Goal: Contribute content: Contribute content

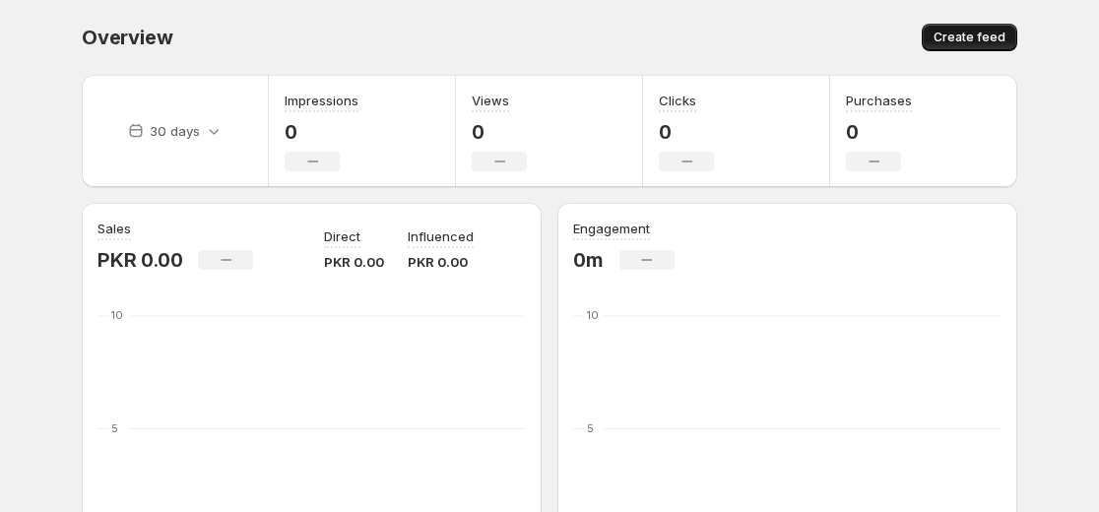
click at [978, 35] on span "Create feed" at bounding box center [970, 38] width 72 height 16
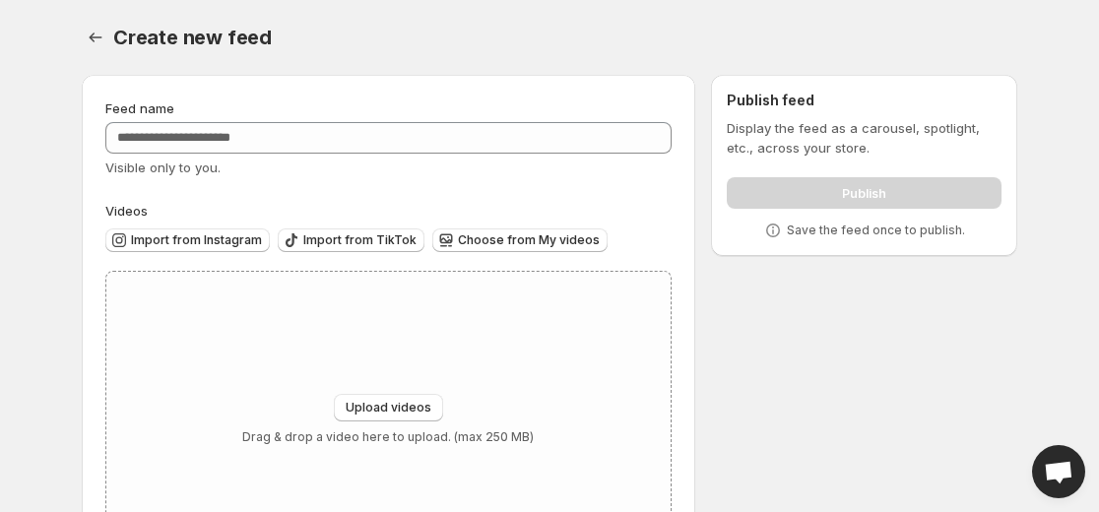
scroll to position [98, 0]
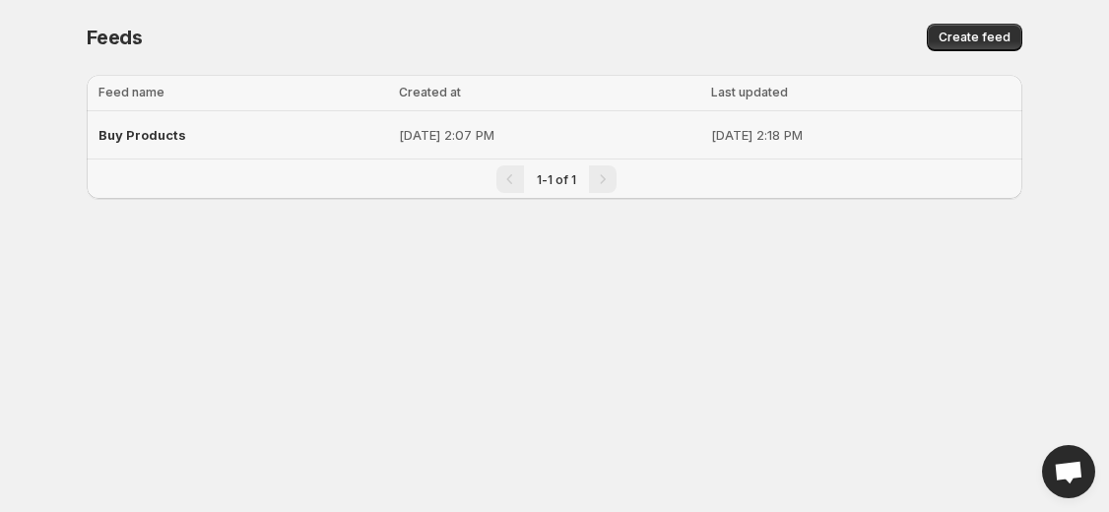
click at [223, 138] on div "Buy Products" at bounding box center [242, 134] width 289 height 35
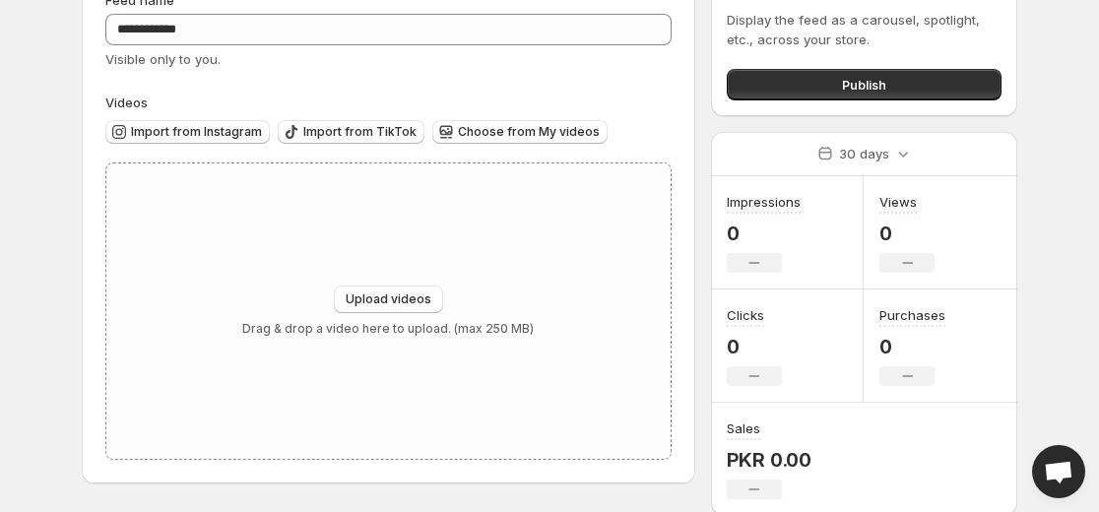
scroll to position [111, 0]
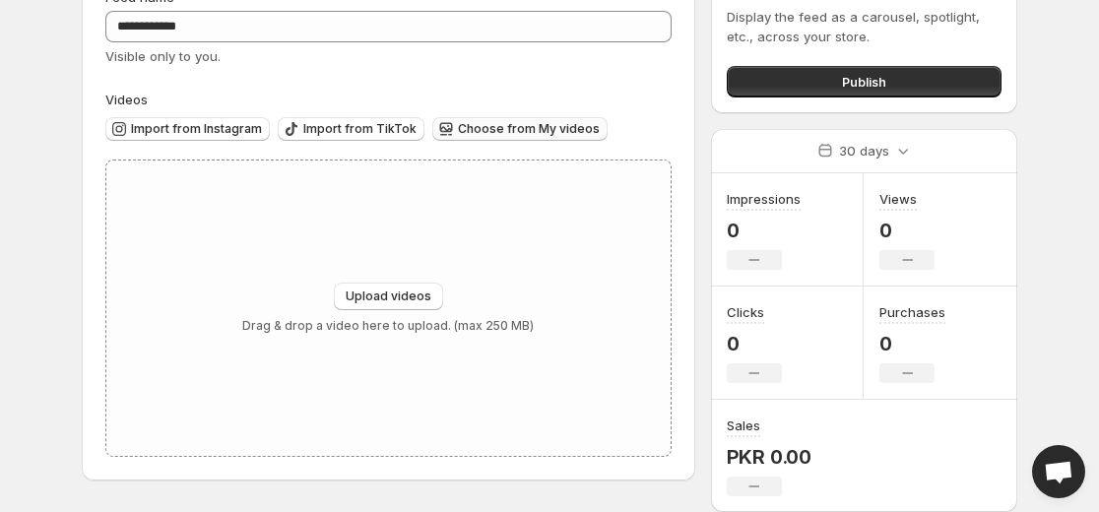
click at [514, 128] on span "Choose from My videos" at bounding box center [529, 129] width 142 height 16
click at [405, 297] on span "Upload videos" at bounding box center [389, 297] width 86 height 16
type input "**********"
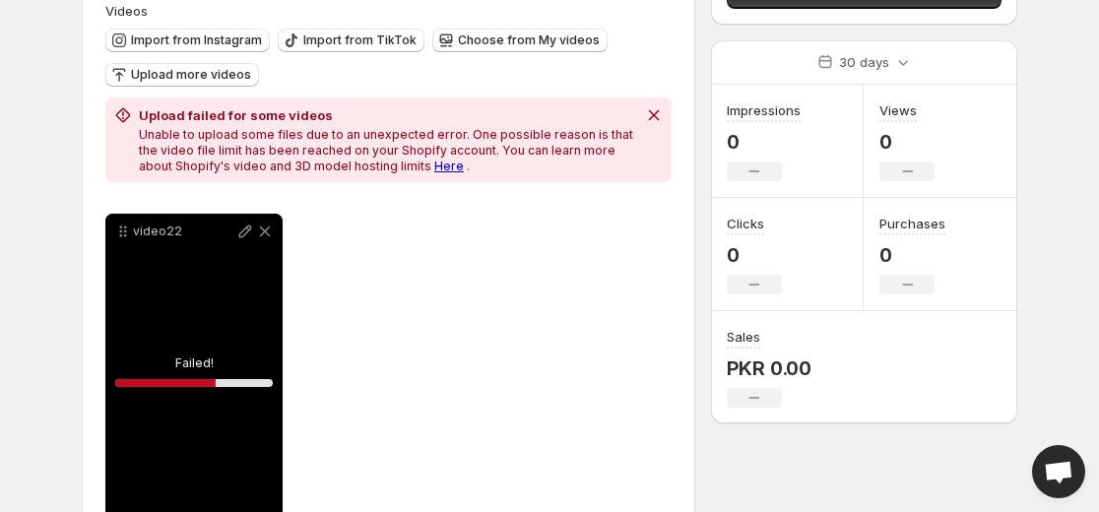
scroll to position [264, 0]
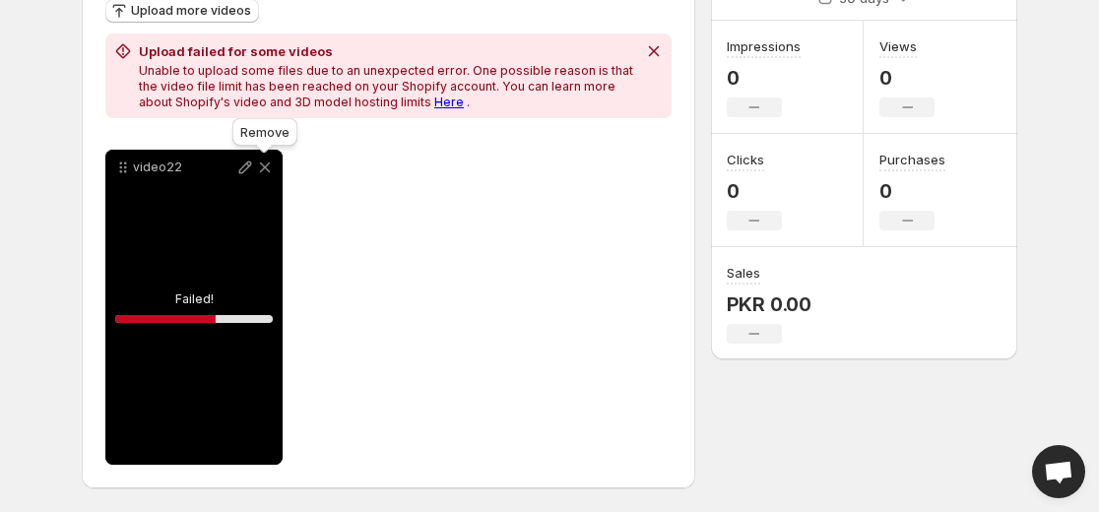
click at [262, 174] on icon at bounding box center [265, 168] width 20 height 20
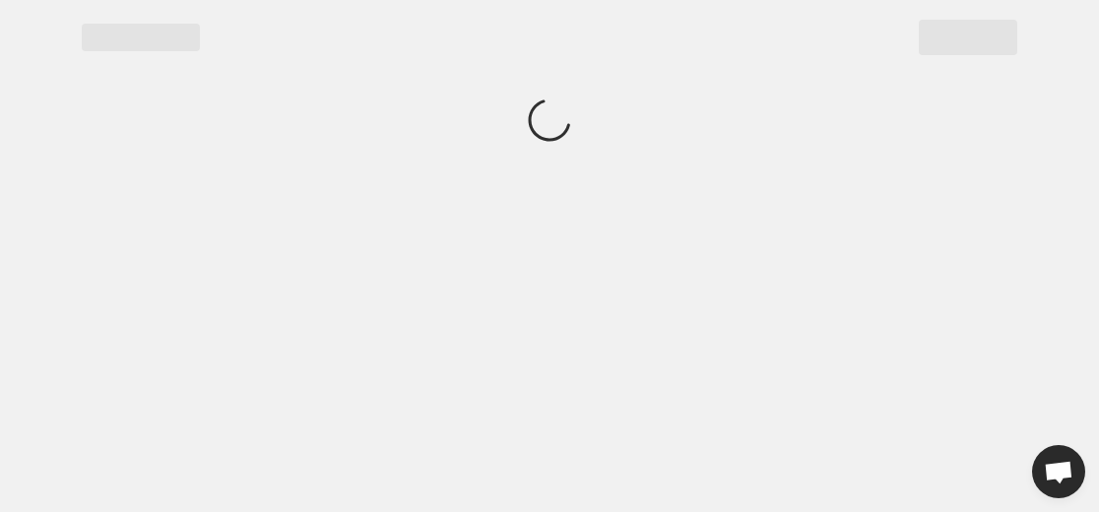
scroll to position [0, 0]
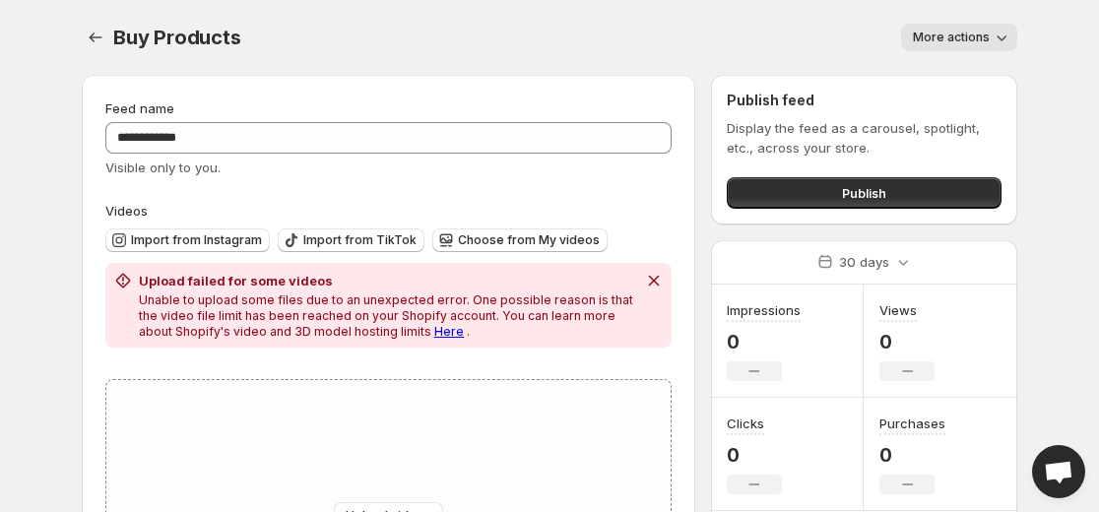
click at [979, 21] on div "Buy Products. This page is ready Buy Products More actions More actions More ac…" at bounding box center [550, 37] width 936 height 75
click at [977, 40] on span "More actions" at bounding box center [951, 38] width 77 height 16
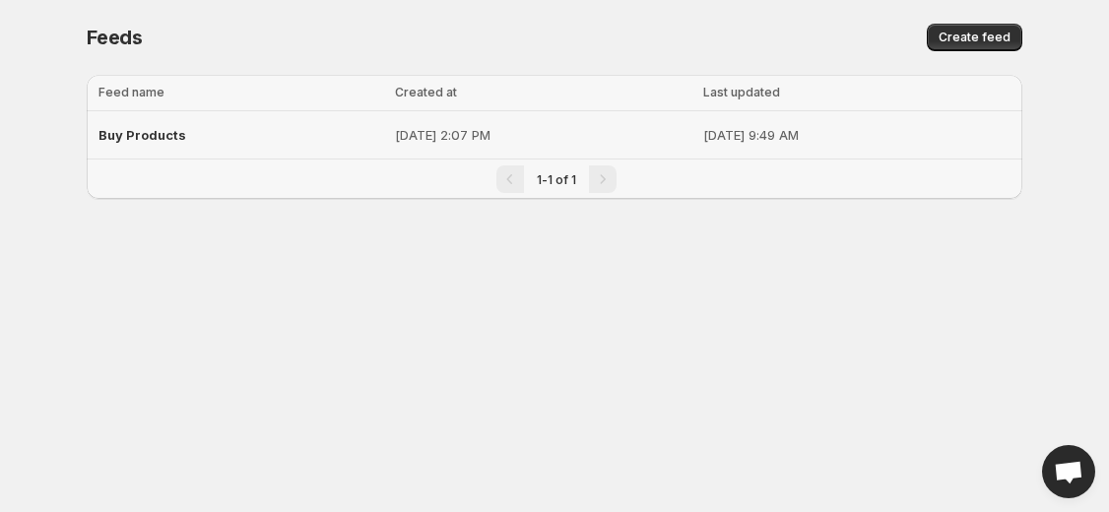
click at [395, 142] on p "[DATE] 2:07 PM" at bounding box center [543, 135] width 296 height 20
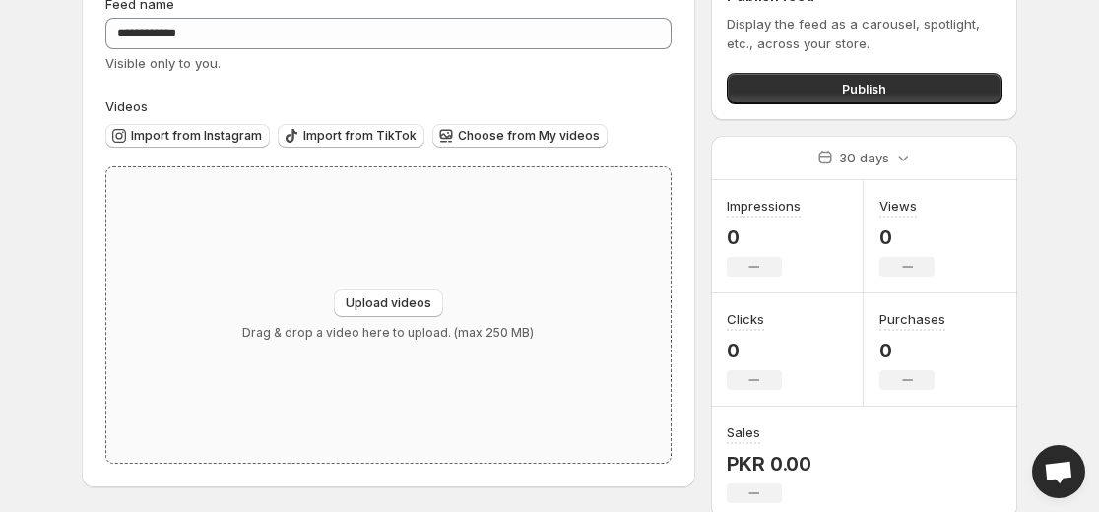
scroll to position [111, 0]
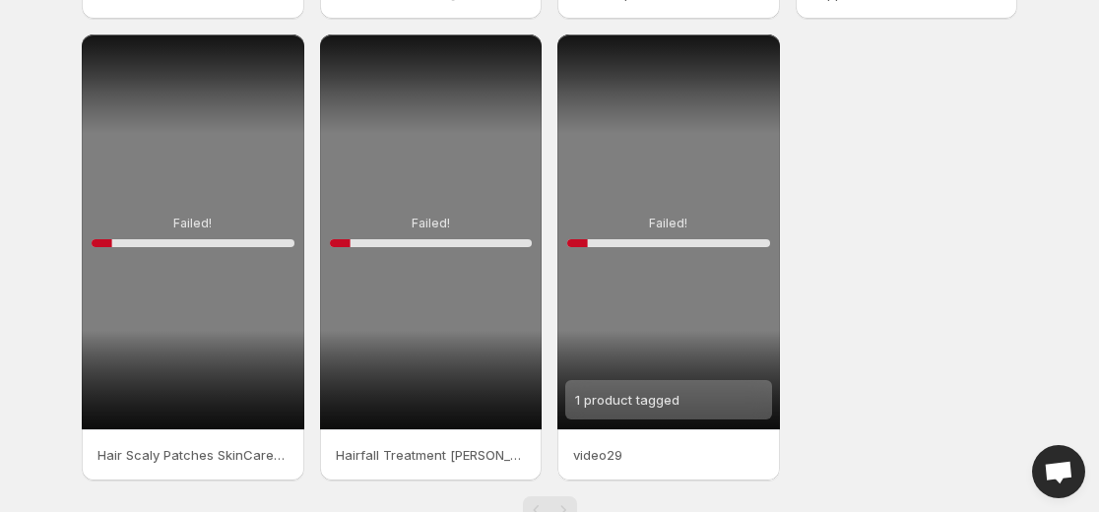
scroll to position [561, 0]
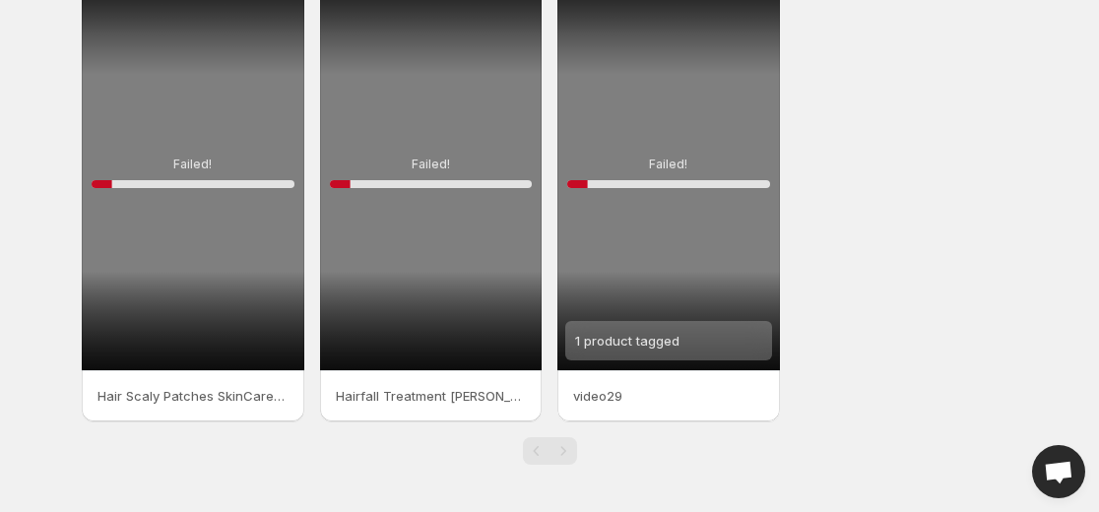
click at [432, 305] on div "Failed! 10 %" at bounding box center [431, 172] width 223 height 395
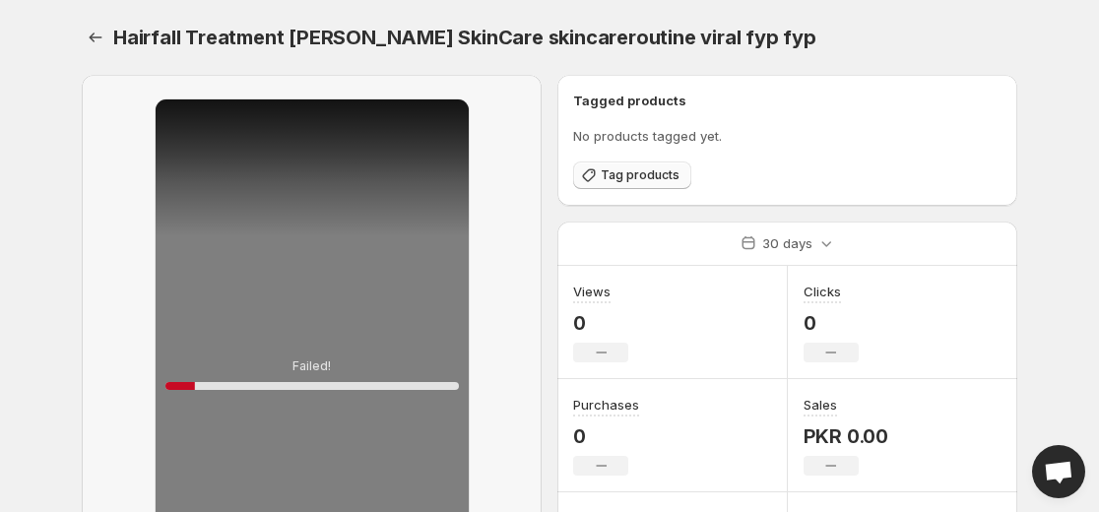
click at [636, 164] on button "Tag products" at bounding box center [632, 176] width 118 height 28
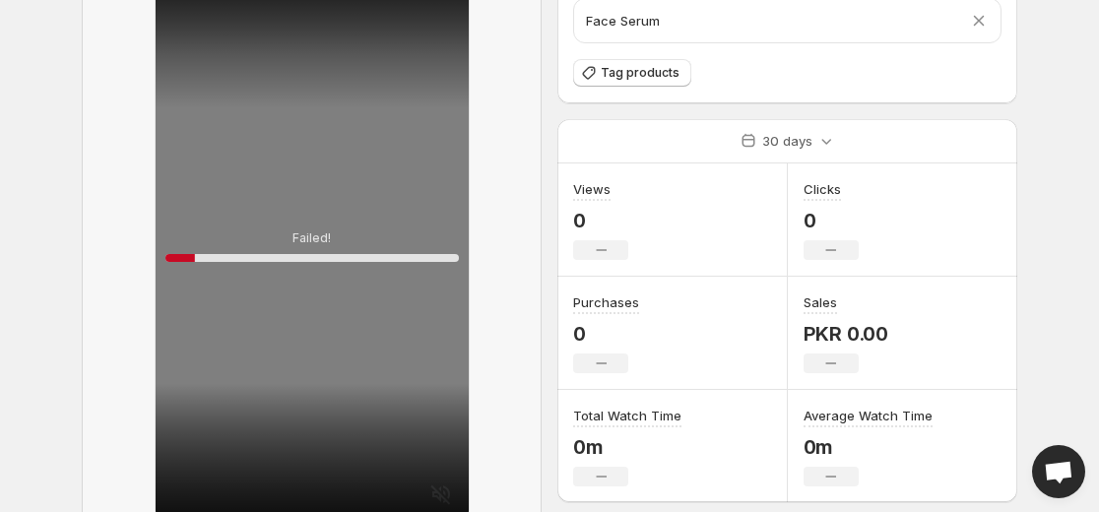
scroll to position [284, 0]
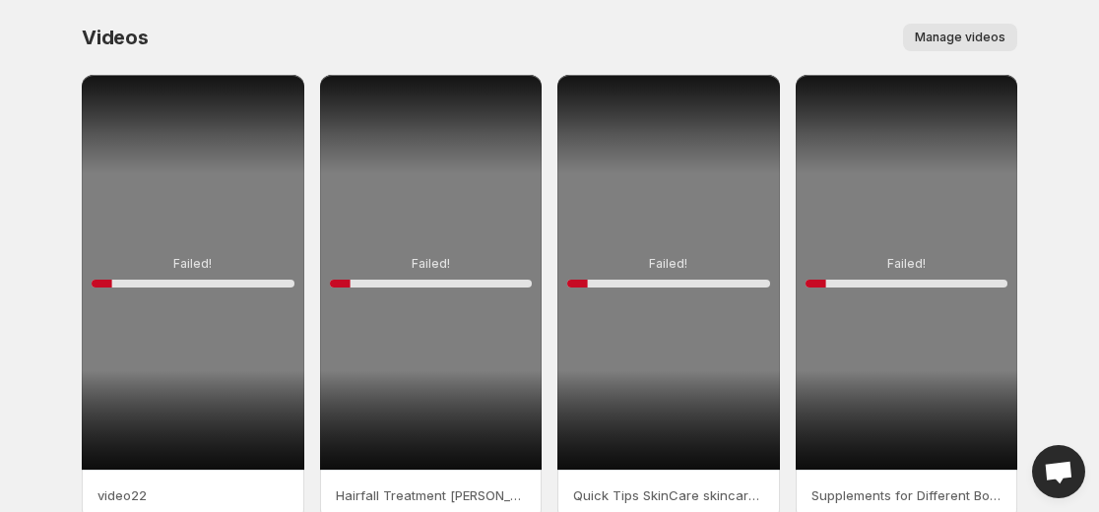
click at [221, 143] on div "Failed! 10 %" at bounding box center [193, 272] width 223 height 395
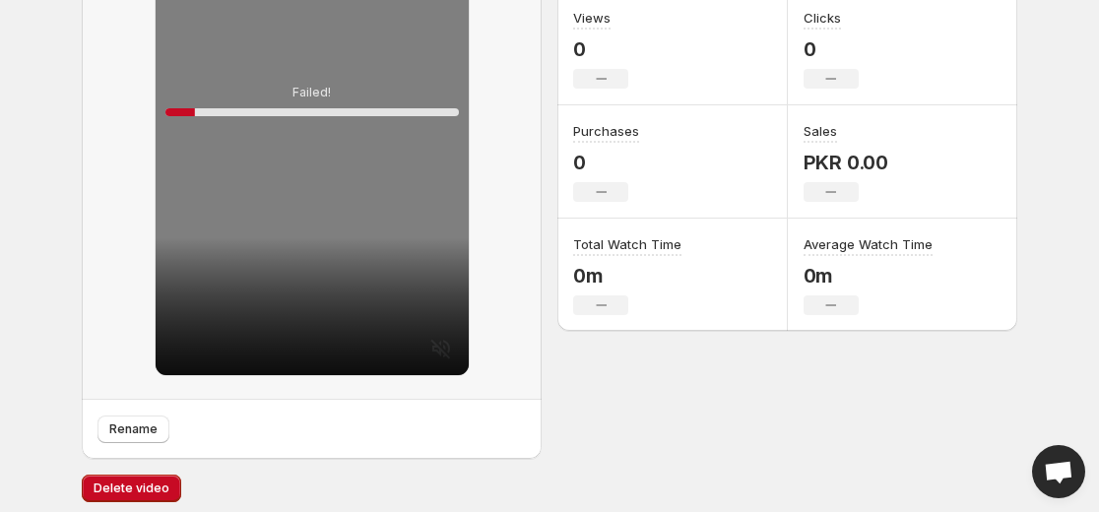
scroll to position [284, 0]
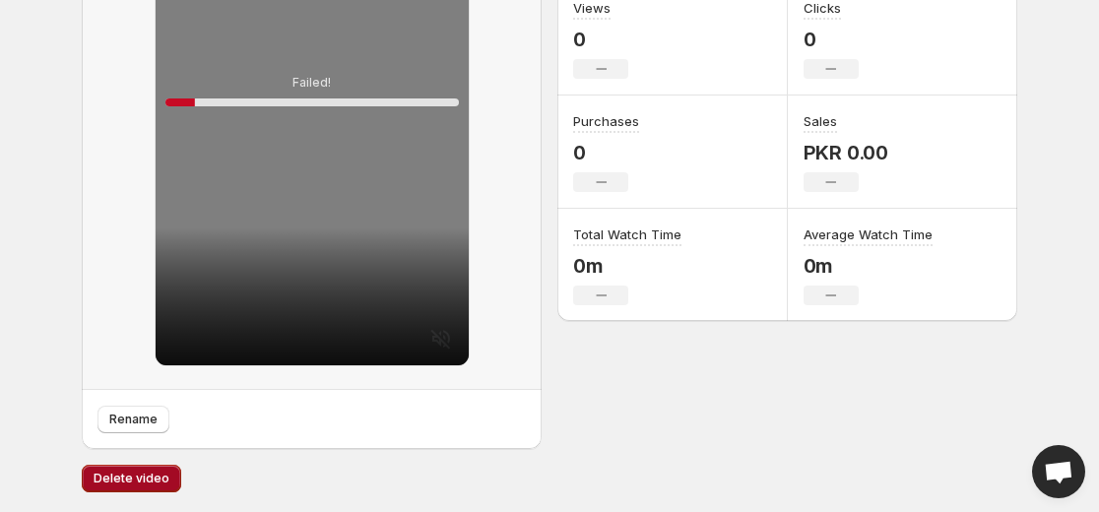
click at [118, 480] on span "Delete video" at bounding box center [132, 479] width 76 height 16
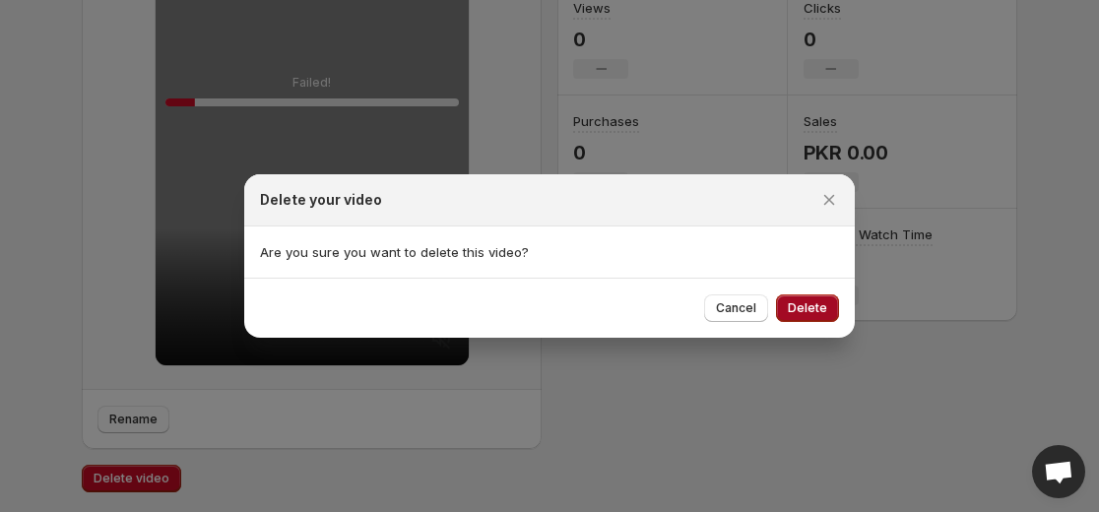
click at [837, 306] on button "Delete" at bounding box center [807, 308] width 63 height 28
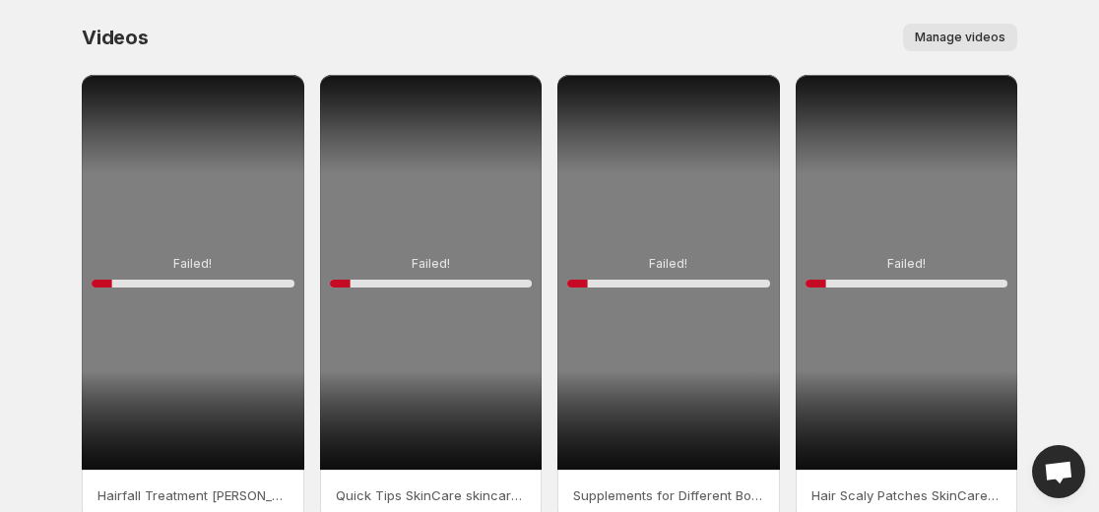
click at [259, 186] on div "Failed! 10 %" at bounding box center [193, 272] width 223 height 395
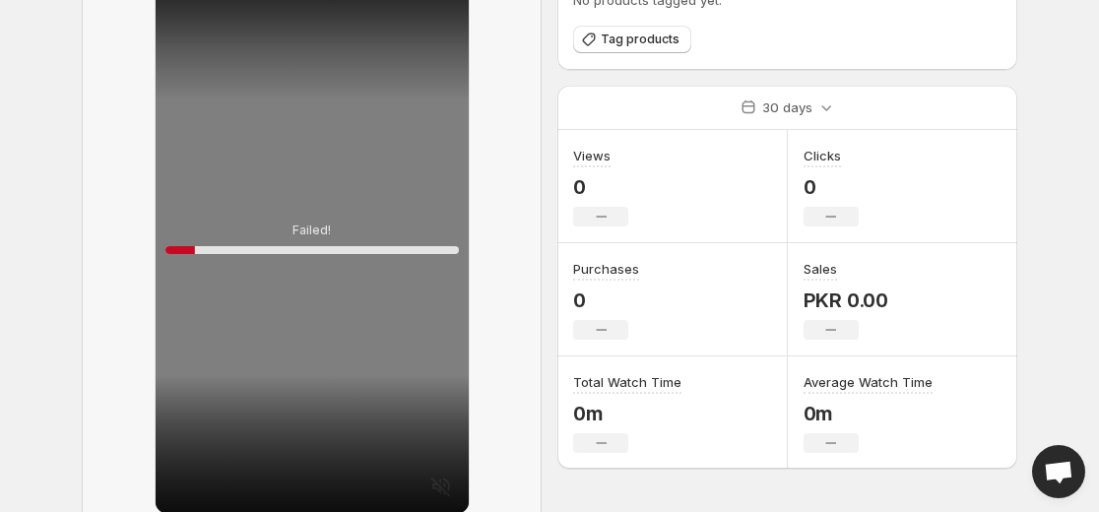
scroll to position [284, 0]
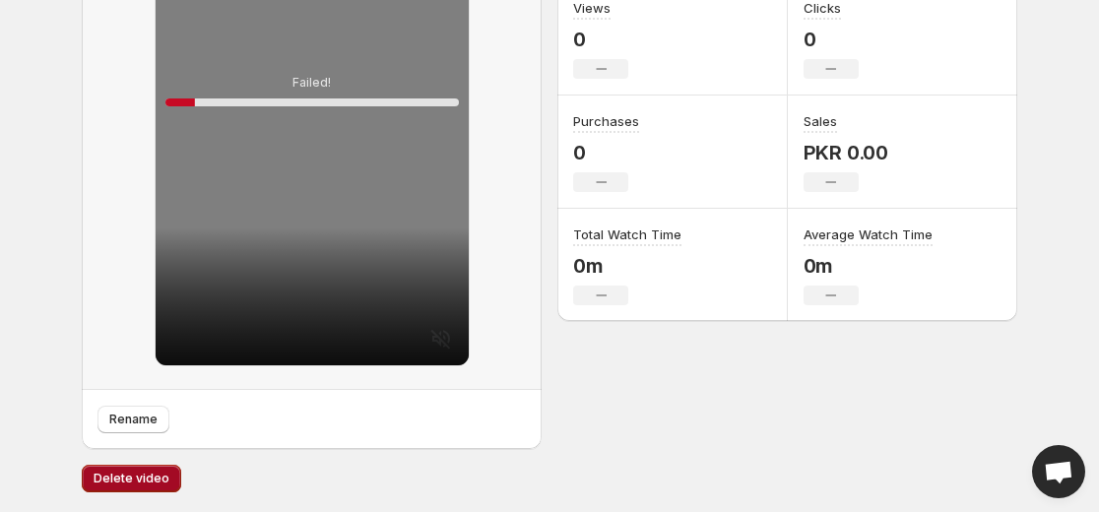
click at [140, 476] on span "Delete video" at bounding box center [132, 479] width 76 height 16
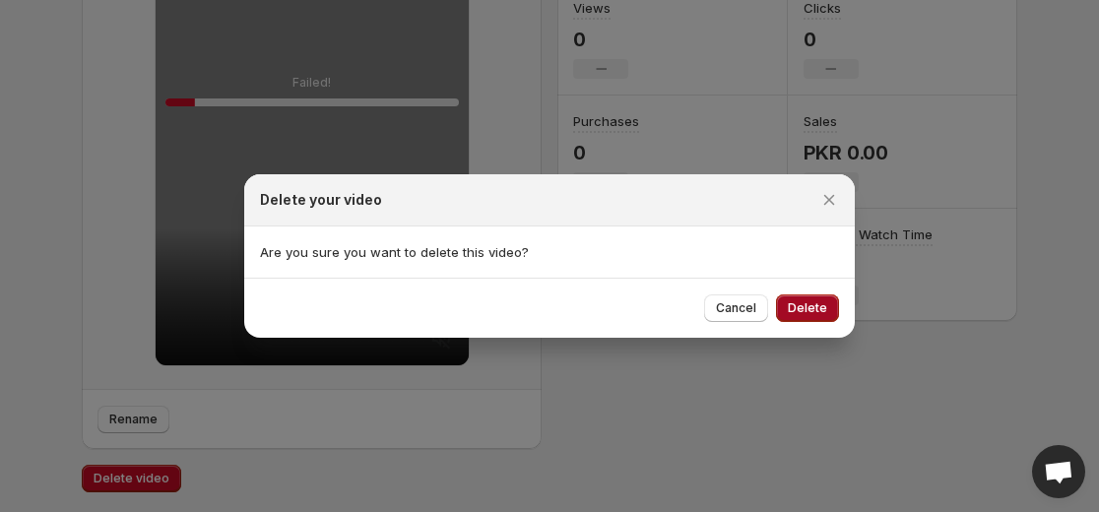
click at [820, 304] on span "Delete" at bounding box center [807, 308] width 39 height 16
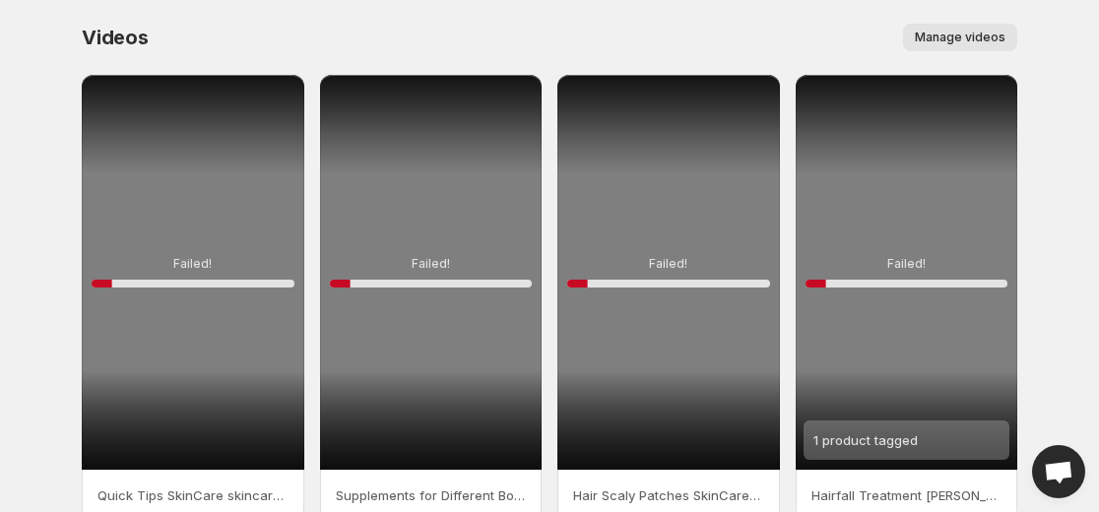
click at [225, 175] on div "Failed! 10 %" at bounding box center [193, 272] width 223 height 395
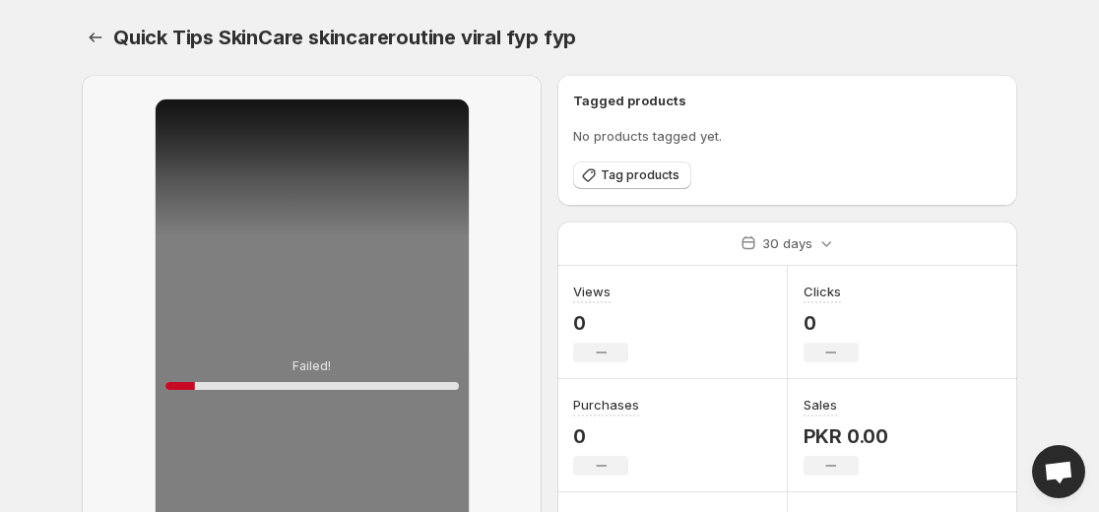
click at [111, 490] on div "Failed! 10 %" at bounding box center [312, 374] width 460 height 599
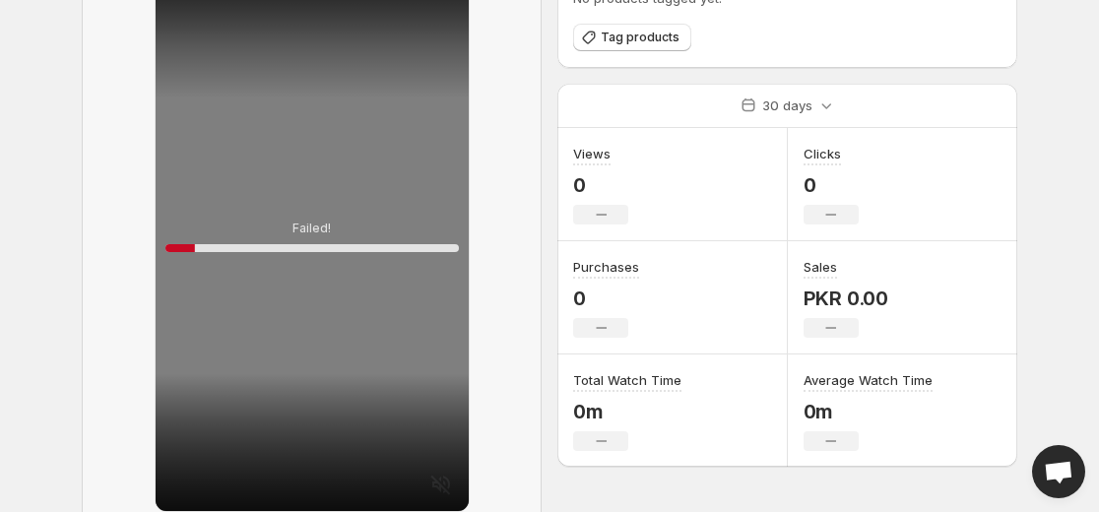
scroll to position [284, 0]
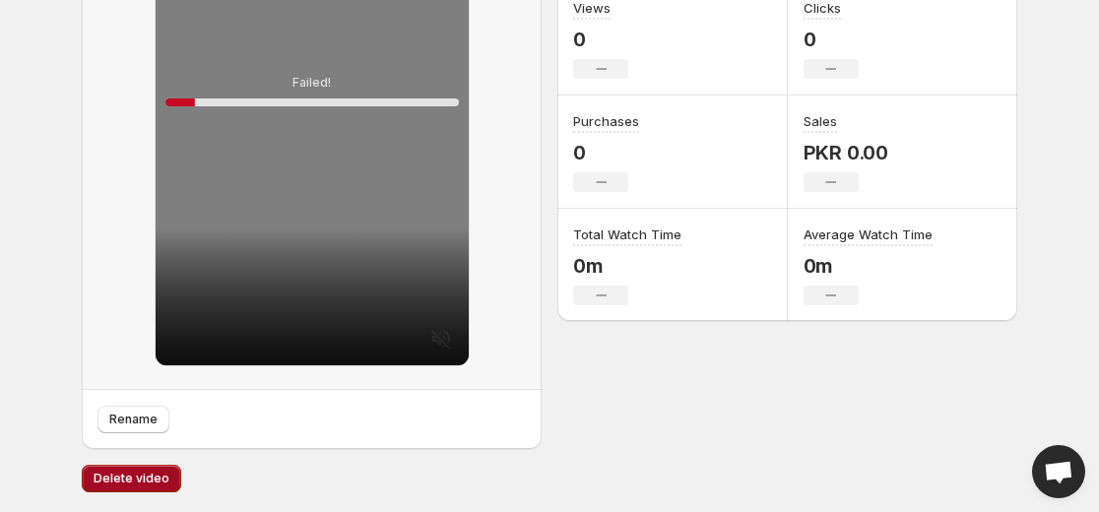
click at [142, 488] on button "Delete video" at bounding box center [131, 479] width 99 height 28
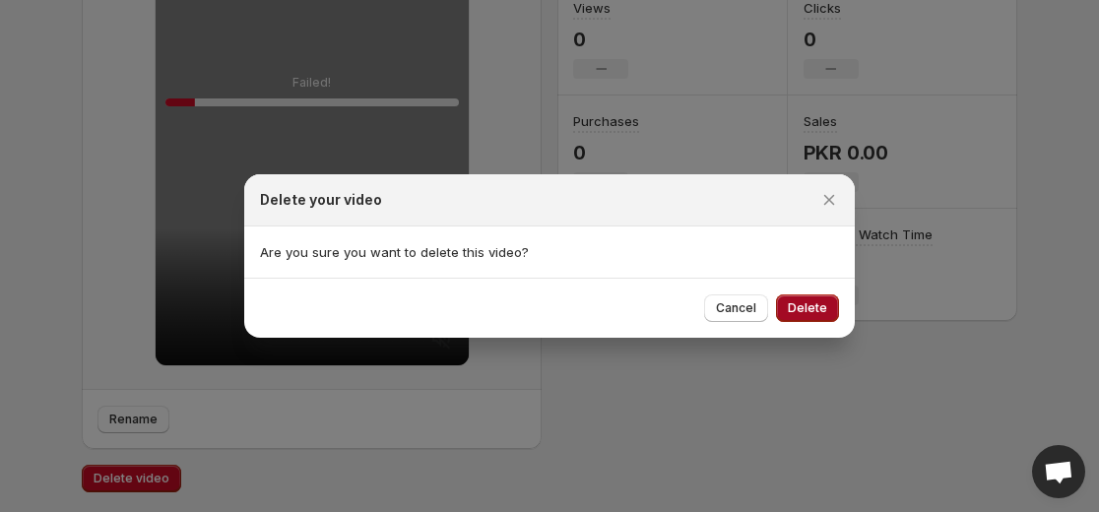
click at [801, 306] on span "Delete" at bounding box center [807, 308] width 39 height 16
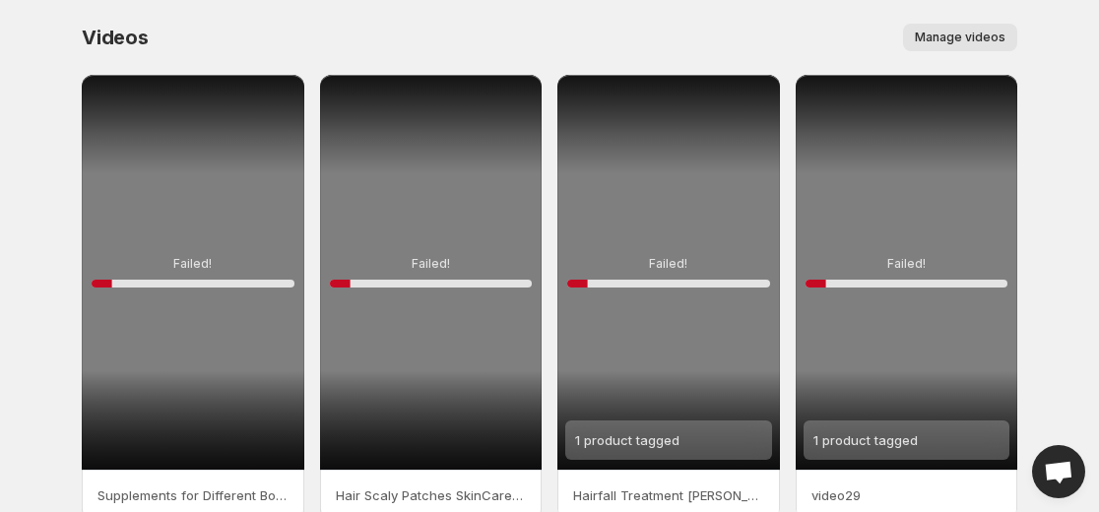
click at [229, 213] on div "Failed! 10 %" at bounding box center [193, 272] width 223 height 395
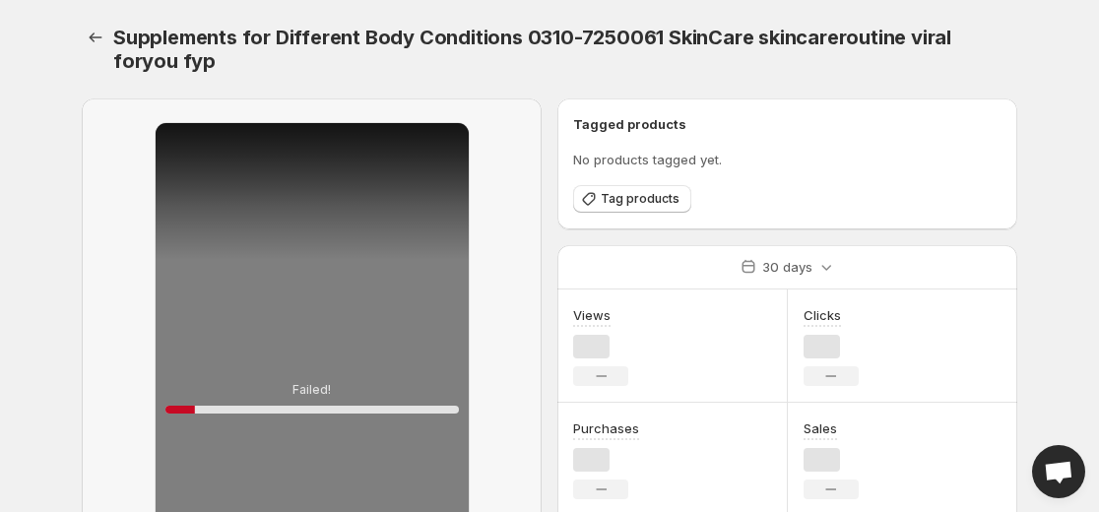
click at [142, 473] on div "Failed! 10 %" at bounding box center [312, 397] width 460 height 599
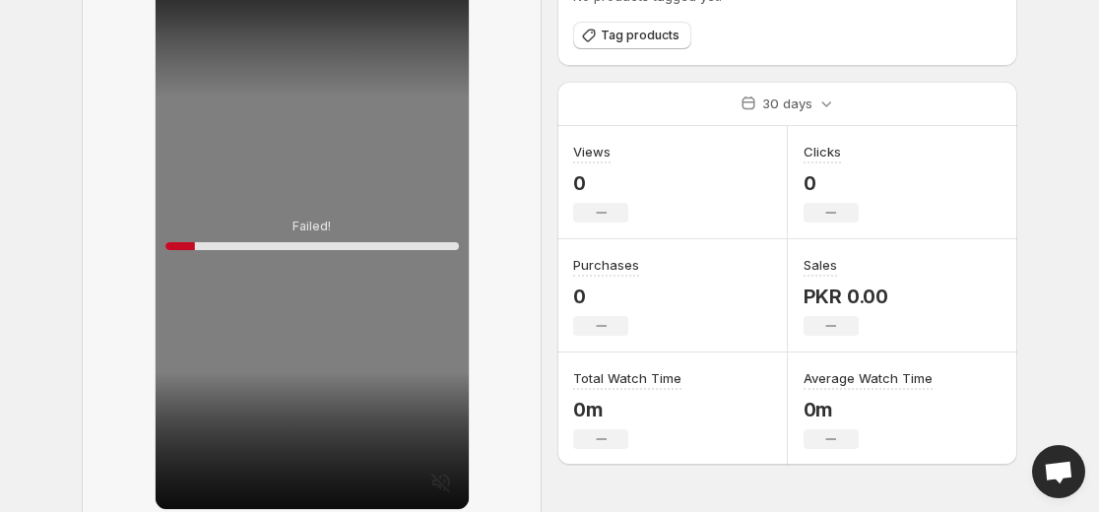
scroll to position [307, 0]
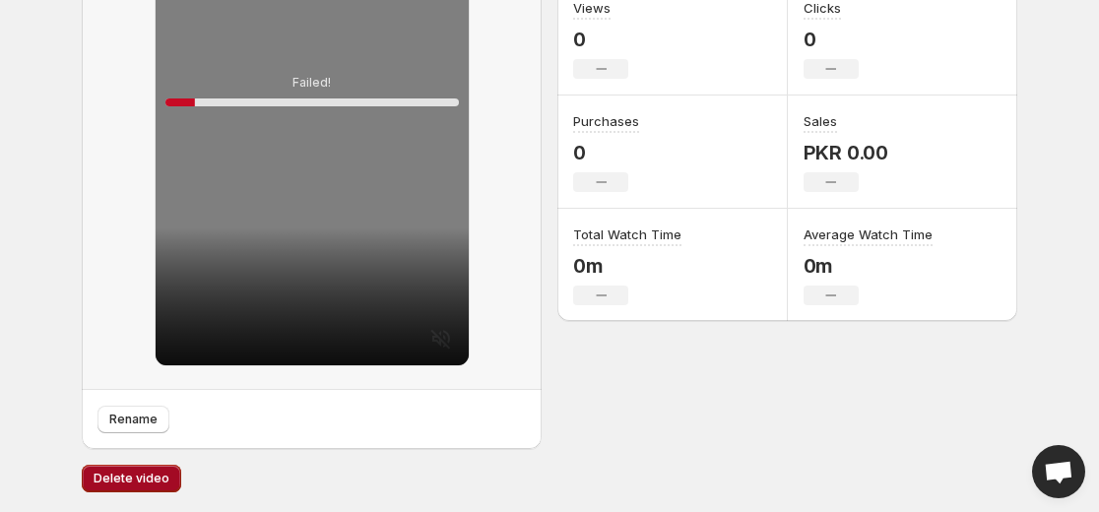
click at [158, 466] on button "Delete video" at bounding box center [131, 479] width 99 height 28
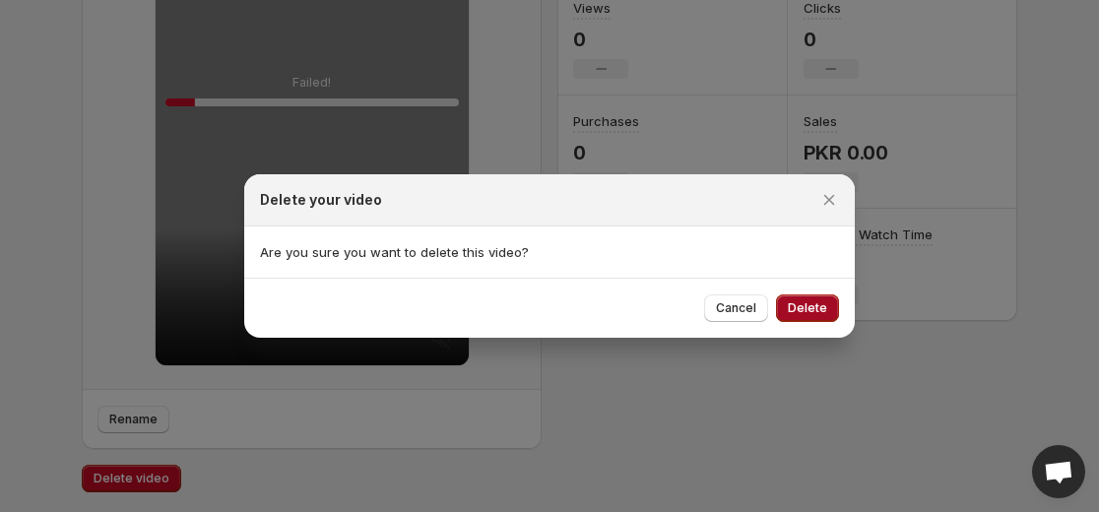
click at [828, 303] on button "Delete" at bounding box center [807, 308] width 63 height 28
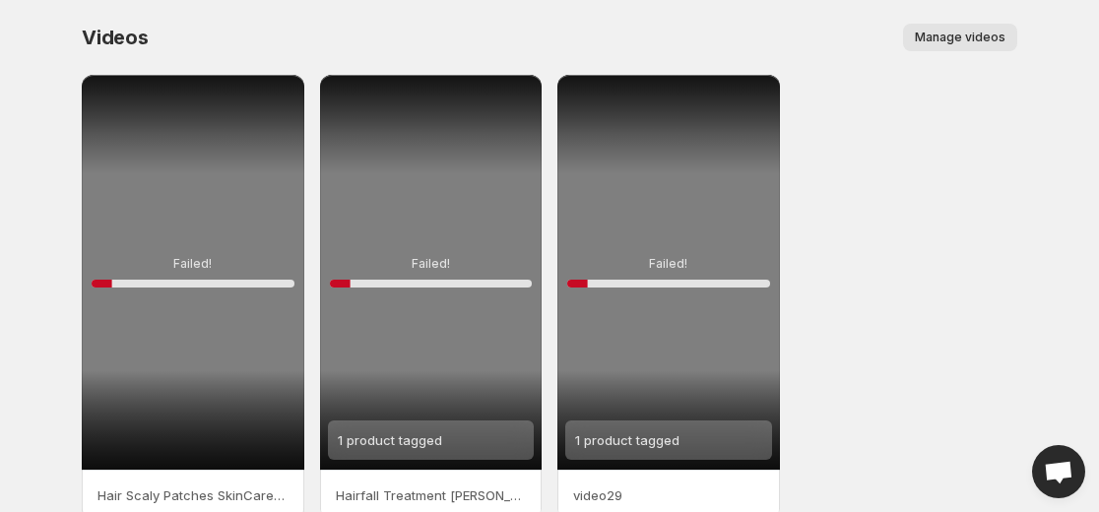
click at [190, 170] on div "Failed! 10 %" at bounding box center [193, 272] width 223 height 395
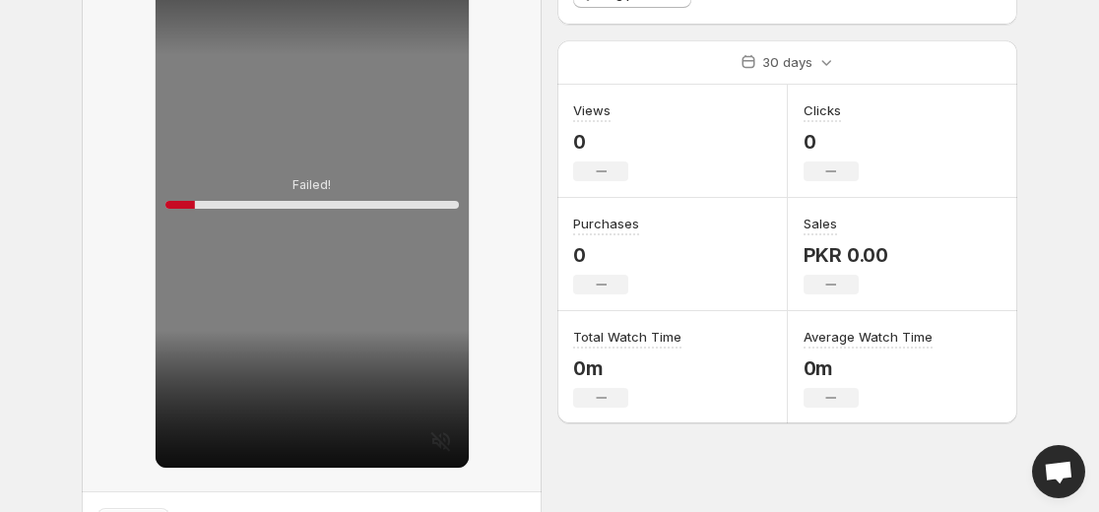
scroll to position [284, 0]
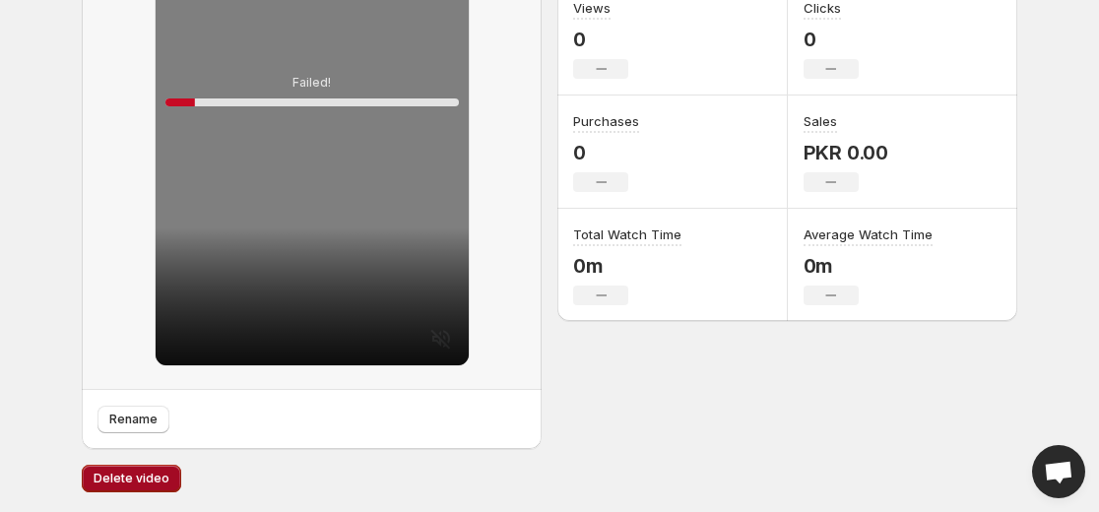
click at [132, 487] on span "Delete video" at bounding box center [132, 479] width 76 height 16
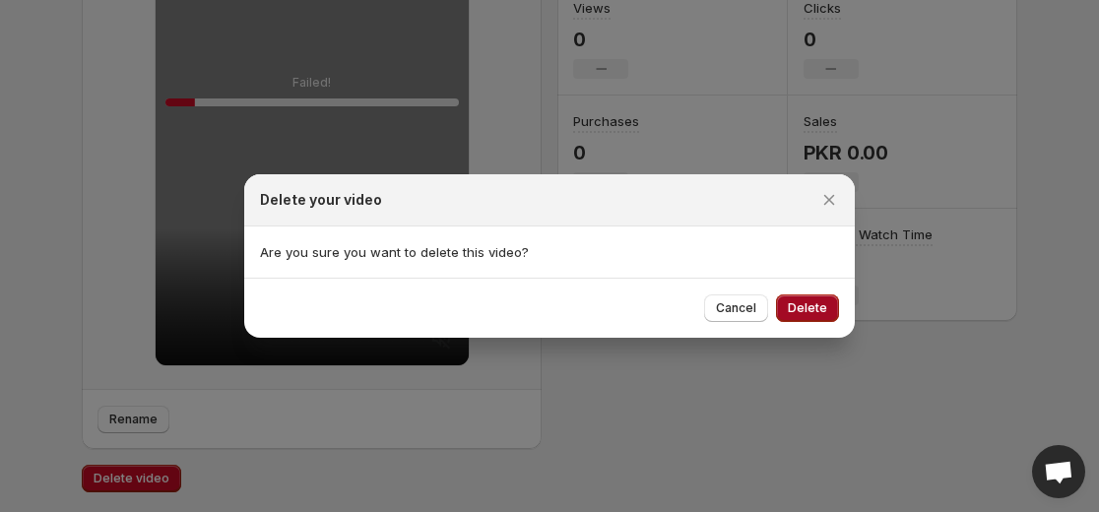
click at [818, 310] on span "Delete" at bounding box center [807, 308] width 39 height 16
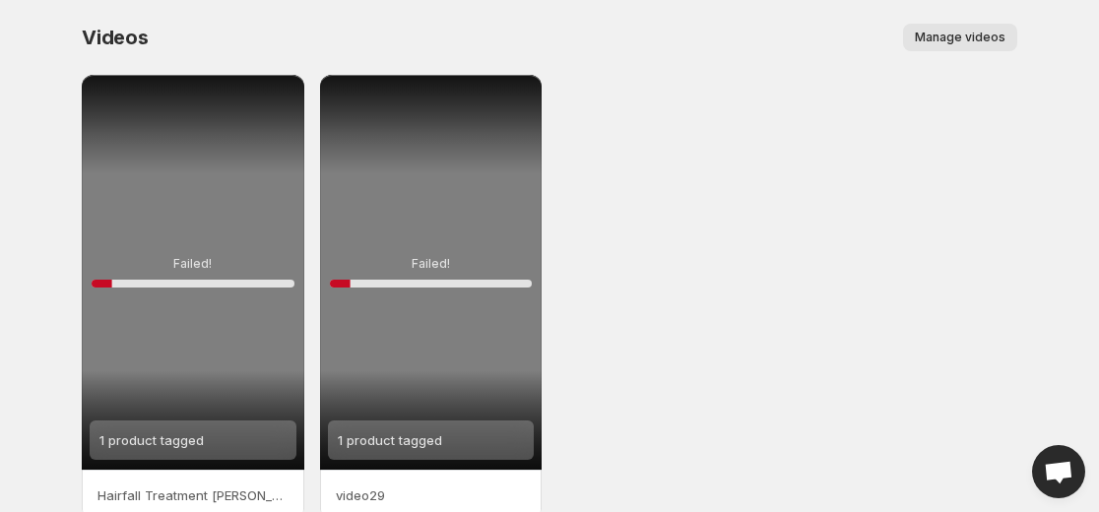
click at [270, 189] on div "Failed! 10 %" at bounding box center [193, 272] width 223 height 395
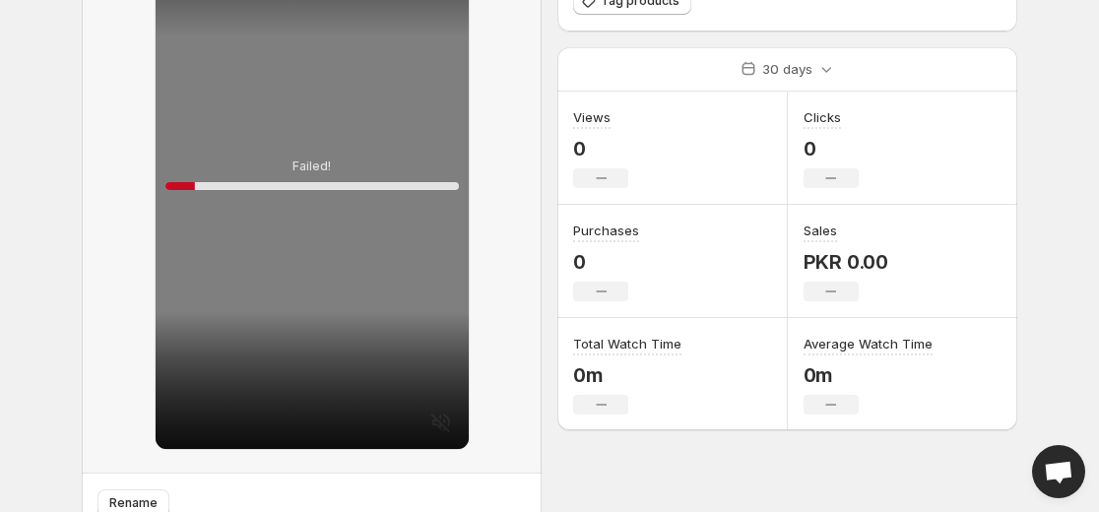
scroll to position [284, 0]
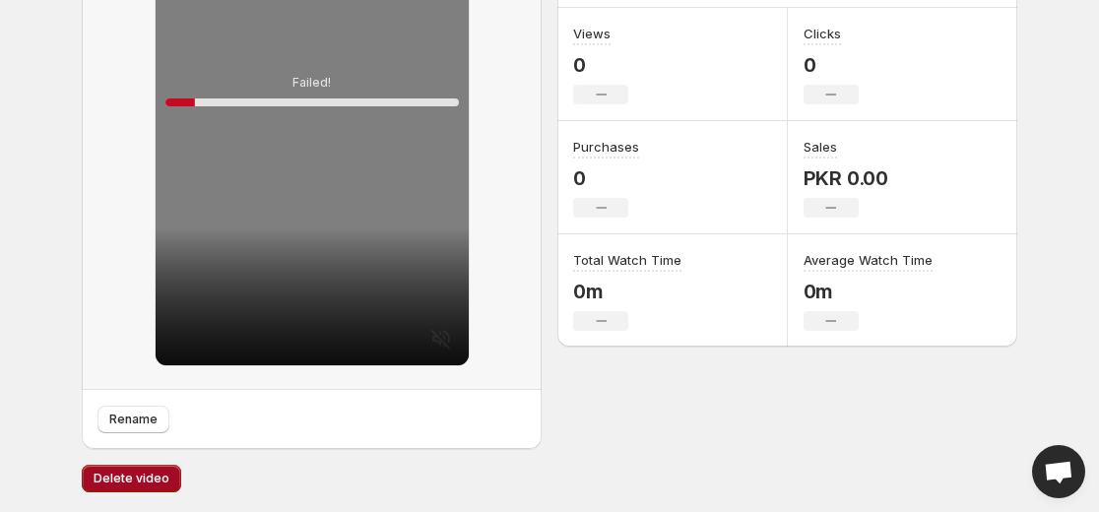
click at [130, 478] on span "Delete video" at bounding box center [132, 479] width 76 height 16
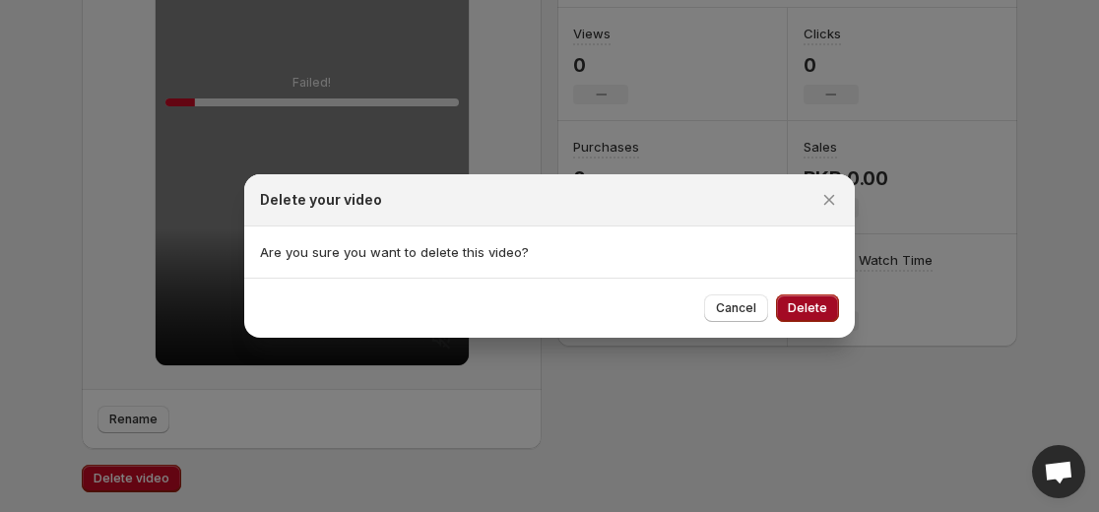
click at [817, 314] on span "Delete" at bounding box center [807, 308] width 39 height 16
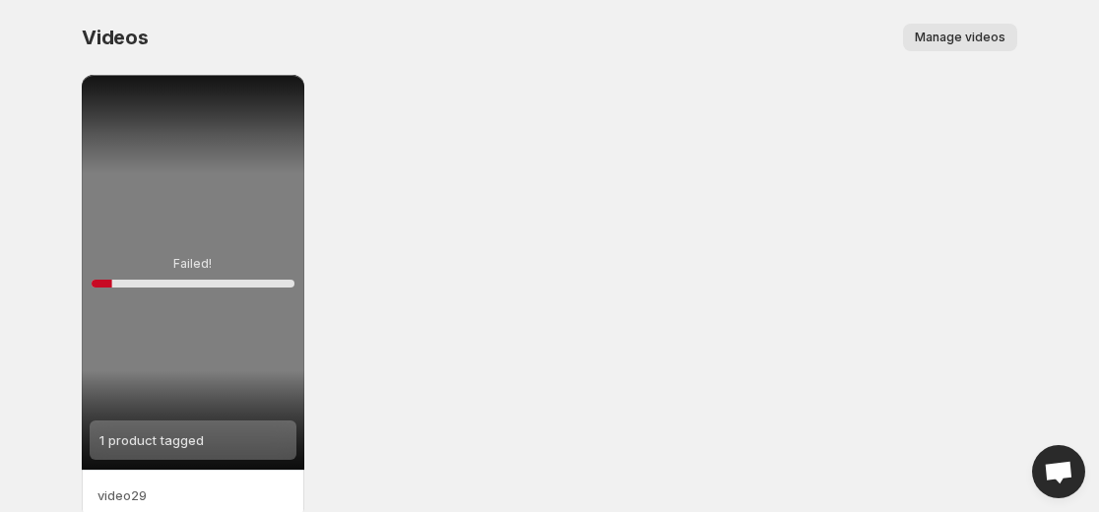
click at [263, 138] on div "Failed! 10 %" at bounding box center [193, 272] width 223 height 395
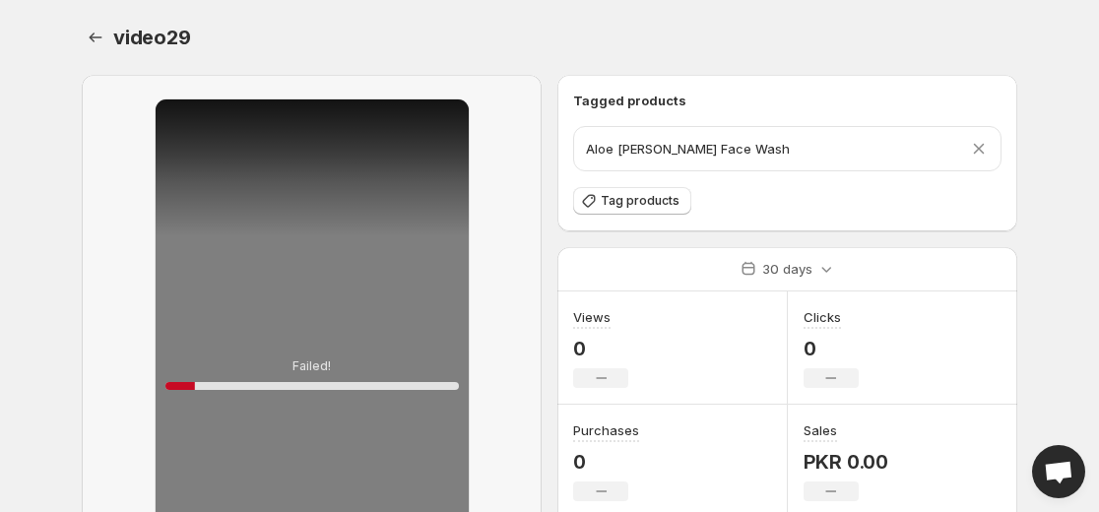
click at [131, 454] on div "Failed! 10 %" at bounding box center [312, 374] width 460 height 599
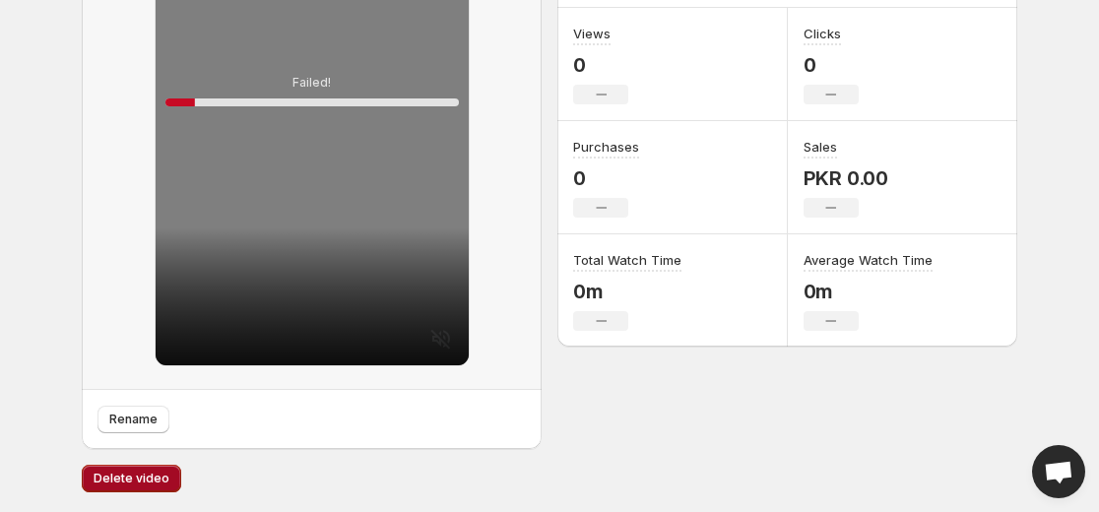
click at [143, 472] on span "Delete video" at bounding box center [132, 479] width 76 height 16
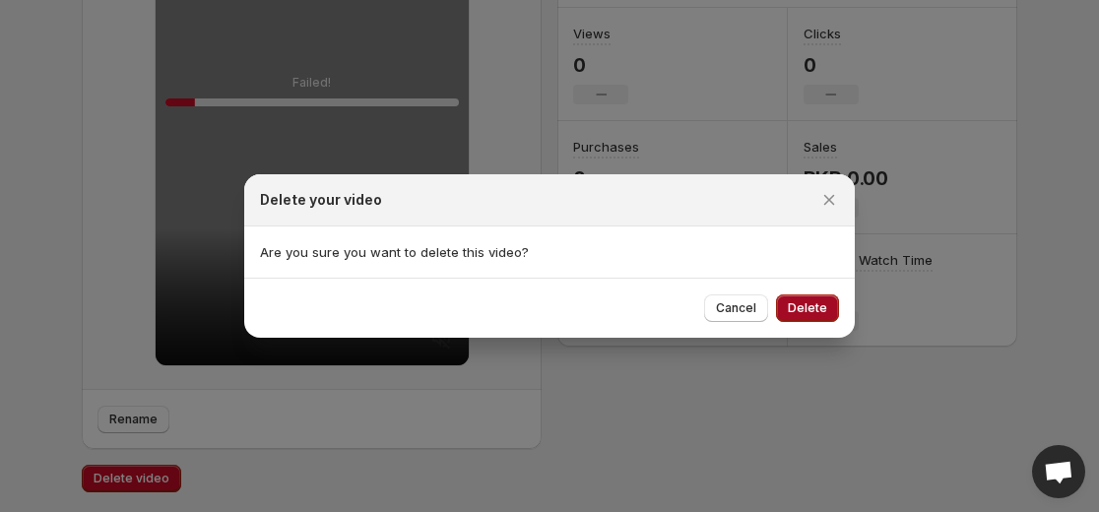
click at [821, 309] on span "Delete" at bounding box center [807, 308] width 39 height 16
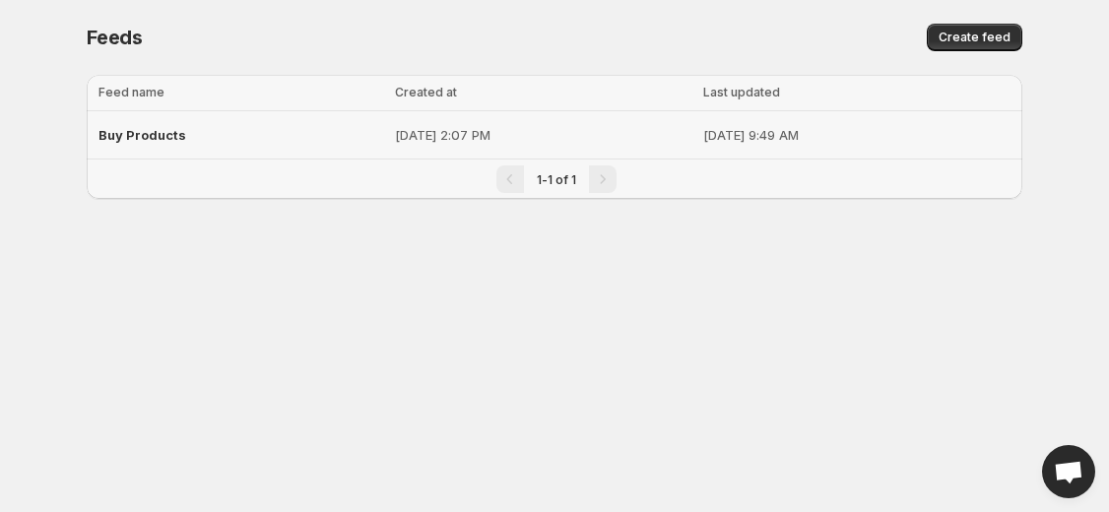
click at [291, 130] on div "Buy Products" at bounding box center [240, 134] width 285 height 35
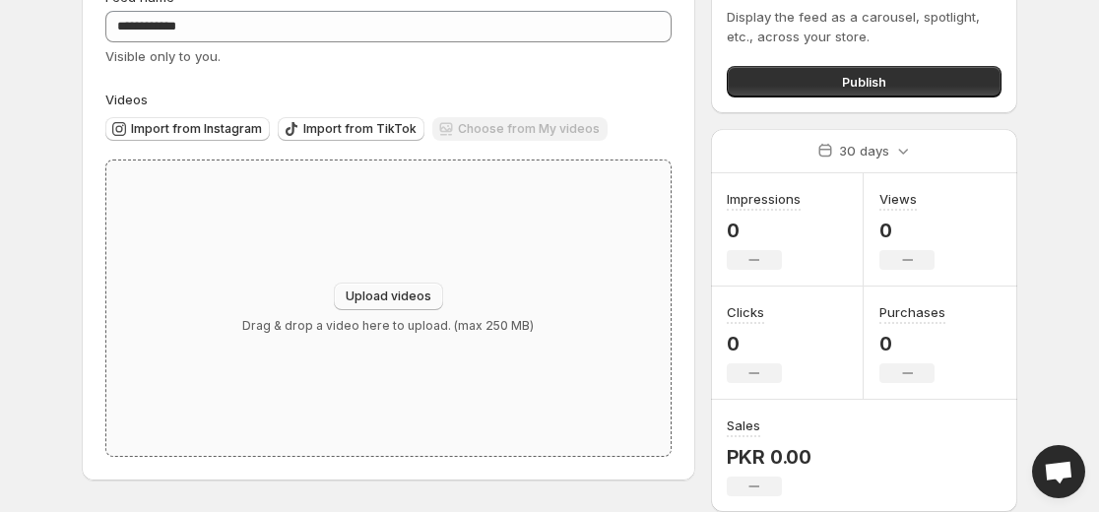
click at [411, 303] on span "Upload videos" at bounding box center [389, 297] width 86 height 16
type input "**********"
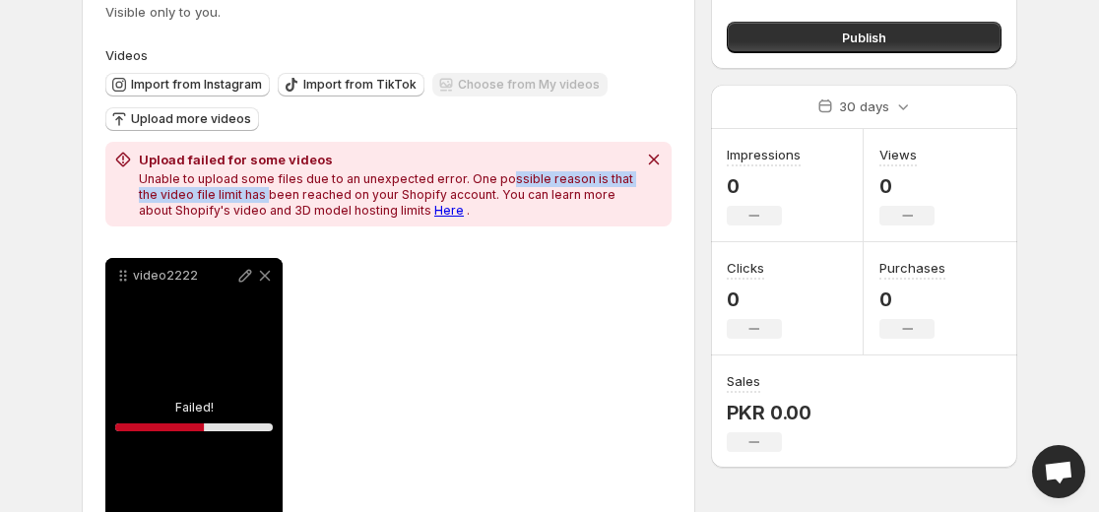
drag, startPoint x: 247, startPoint y: 188, endPoint x: 497, endPoint y: 172, distance: 250.7
click at [497, 172] on p "Unable to upload some files due to an unexpected error. One possible reason is …" at bounding box center [387, 194] width 497 height 47
click at [509, 193] on p "Unable to upload some files due to an unexpected error. One possible reason is …" at bounding box center [387, 194] width 497 height 47
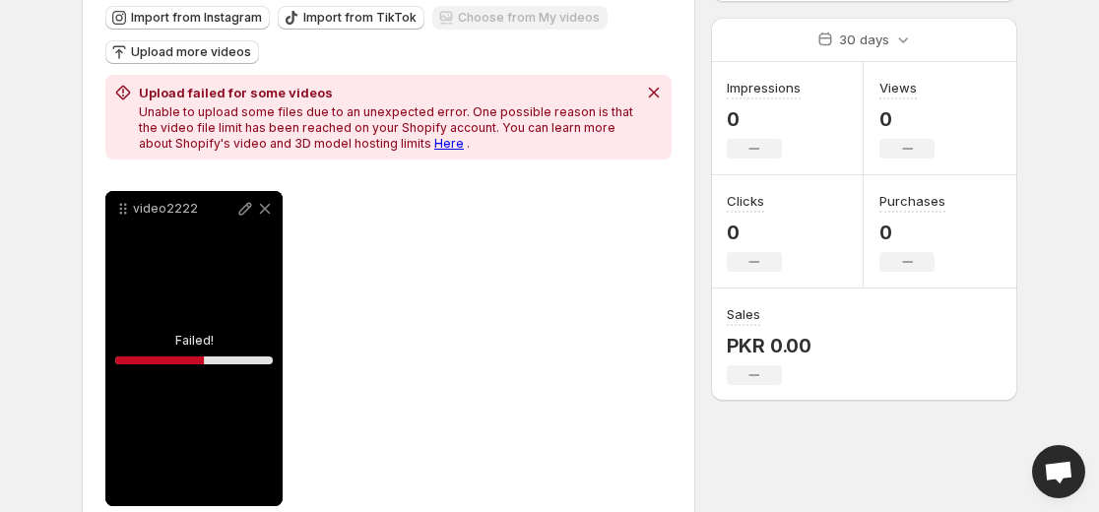
scroll to position [264, 0]
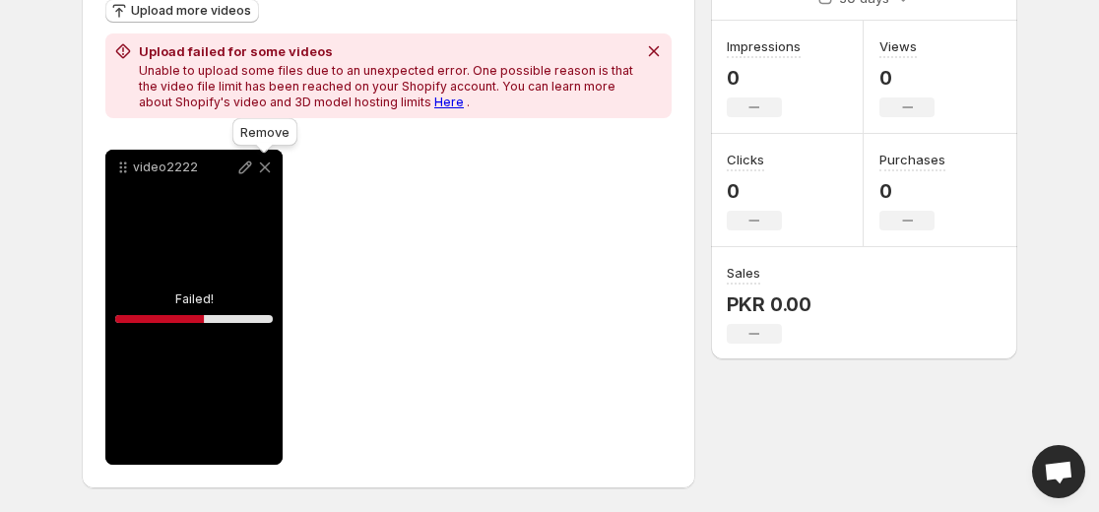
click at [257, 167] on icon at bounding box center [265, 168] width 20 height 20
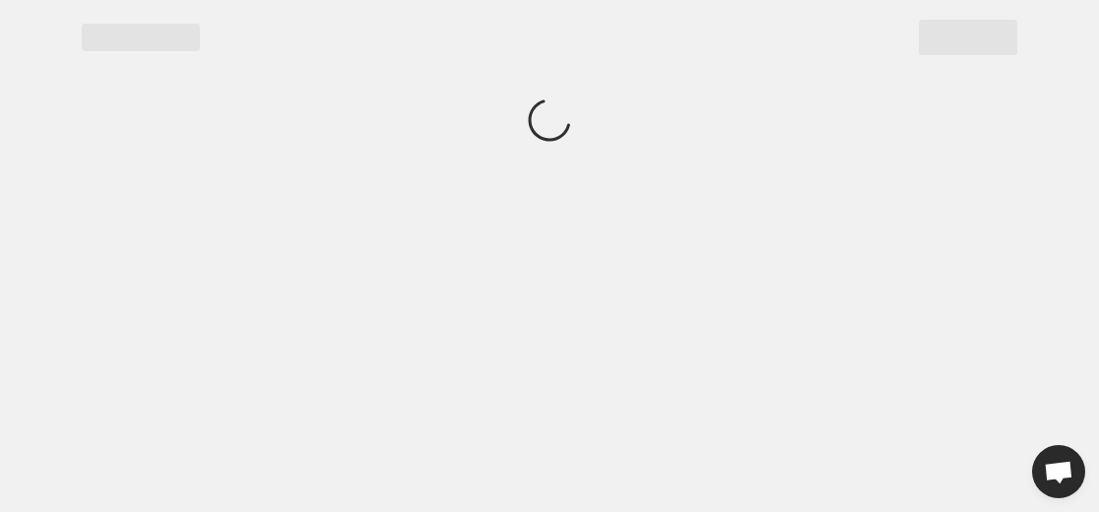
scroll to position [0, 0]
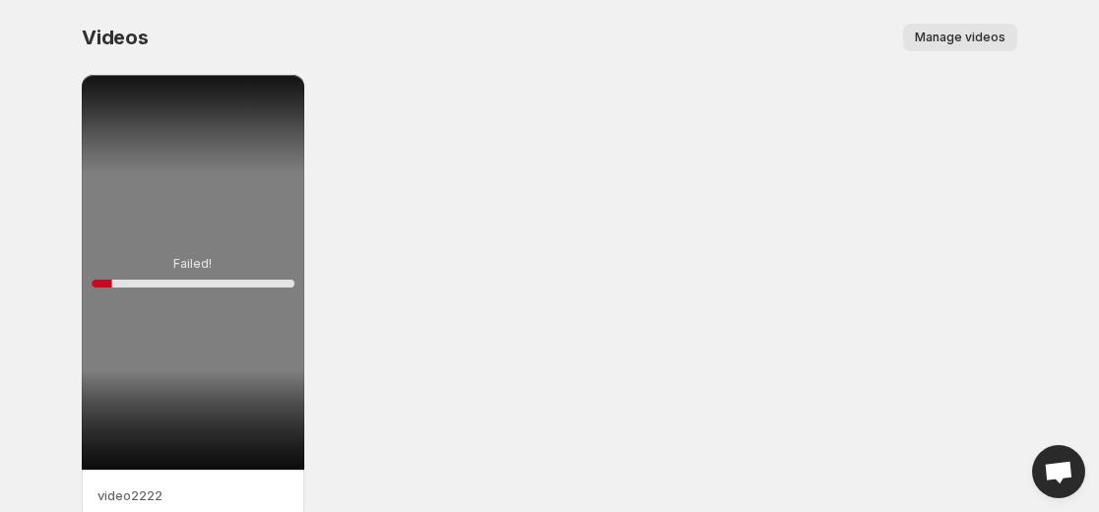
scroll to position [99, 0]
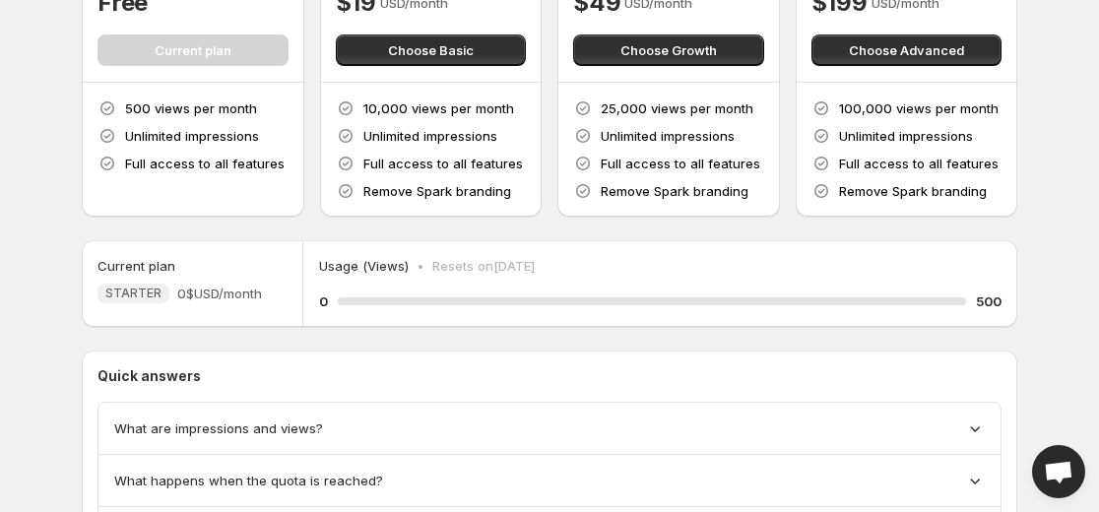
scroll to position [317, 0]
